Goal: Find specific page/section: Find specific page/section

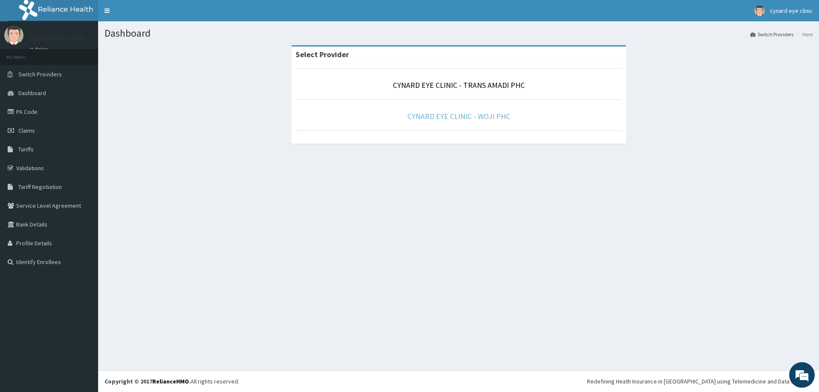
click at [479, 116] on link "CYNARD EYE CLINIC - WOJI PHC" at bounding box center [459, 116] width 103 height 10
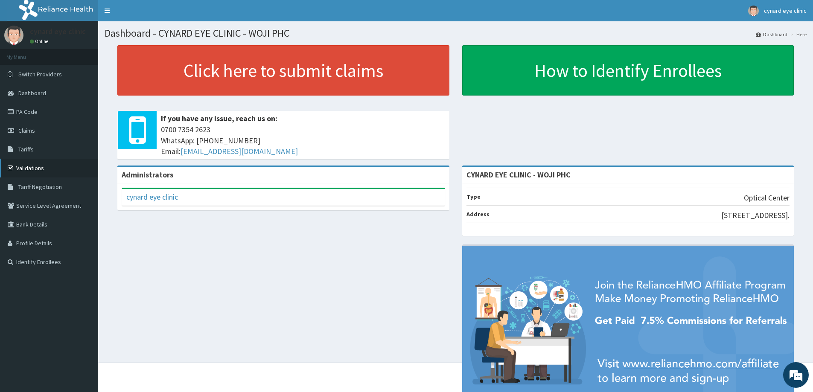
click at [24, 165] on link "Validations" at bounding box center [49, 168] width 98 height 19
